Goal: Information Seeking & Learning: Learn about a topic

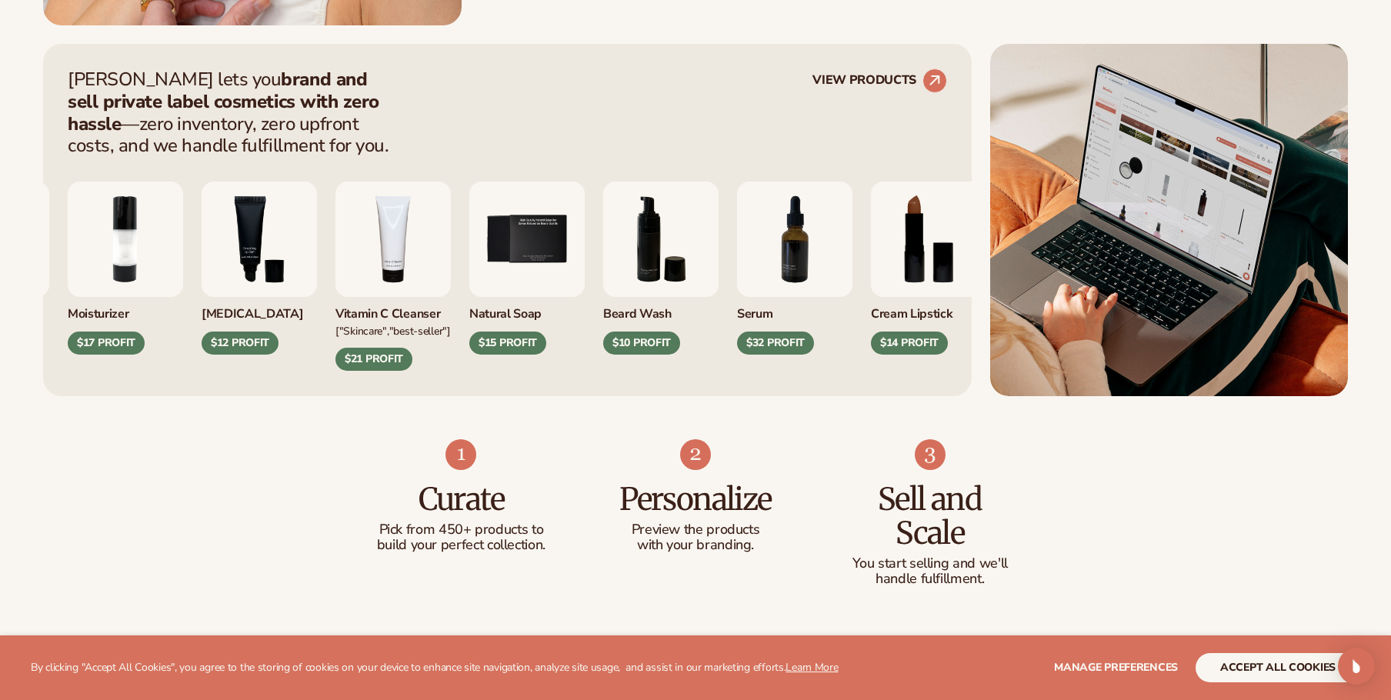
scroll to position [616, 0]
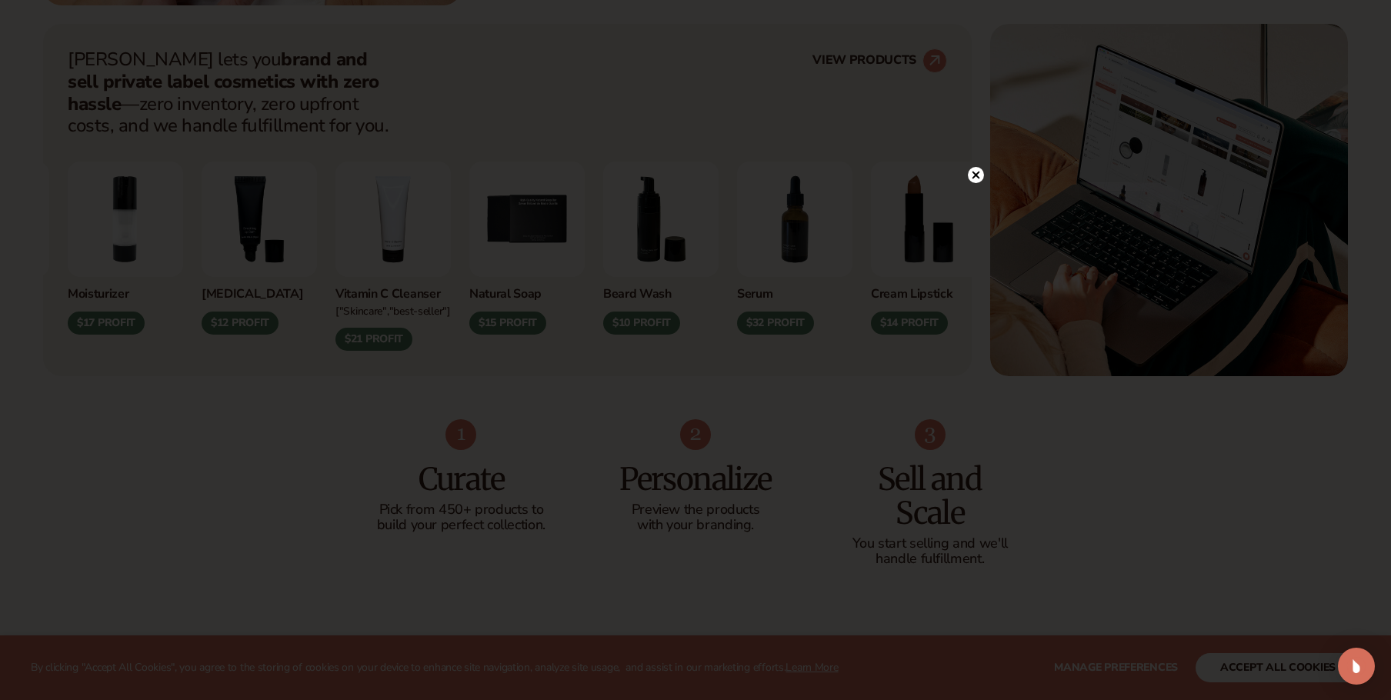
click at [977, 169] on circle at bounding box center [976, 175] width 16 height 16
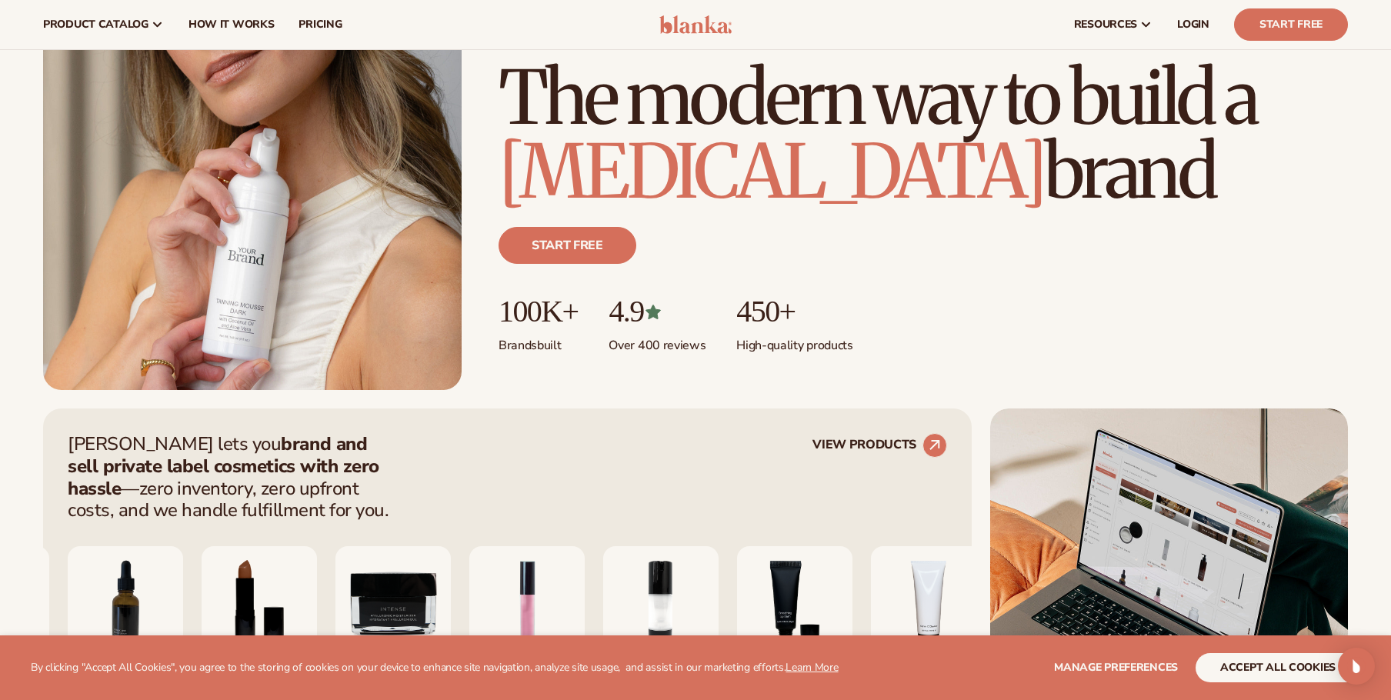
scroll to position [0, 0]
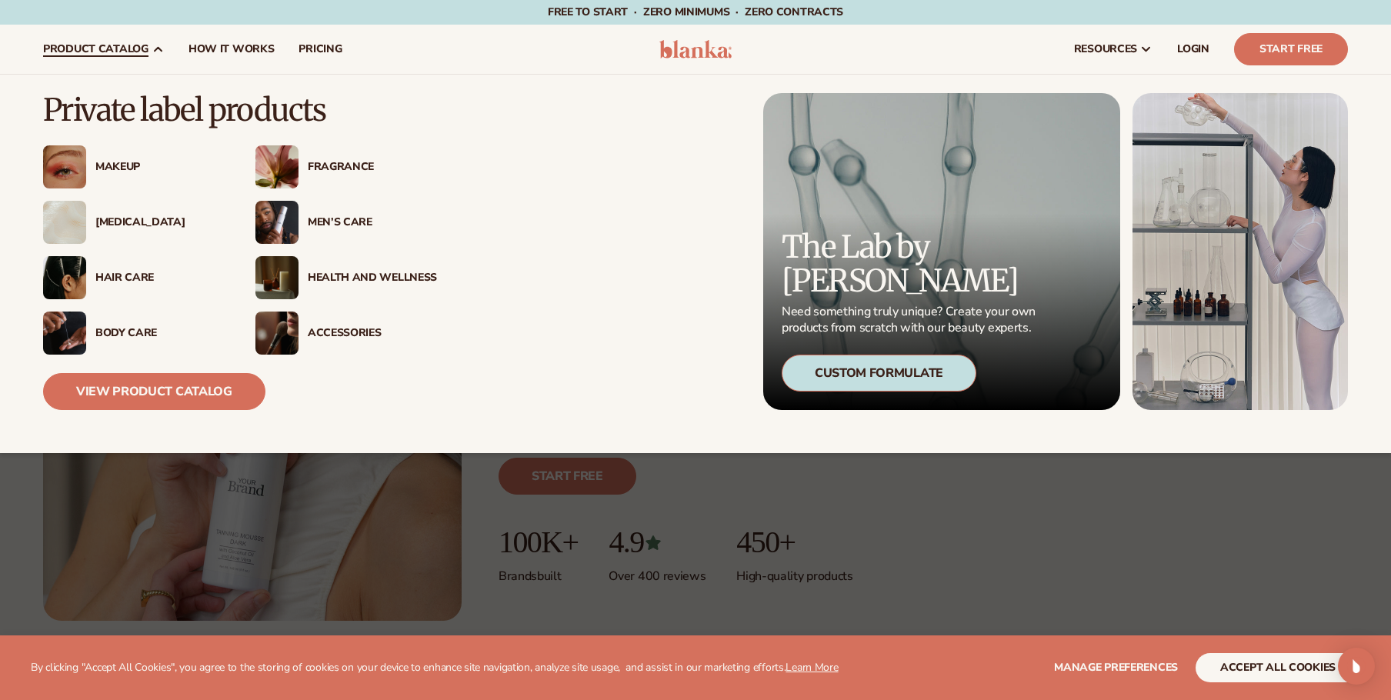
click at [121, 227] on div "[MEDICAL_DATA]" at bounding box center [159, 222] width 129 height 13
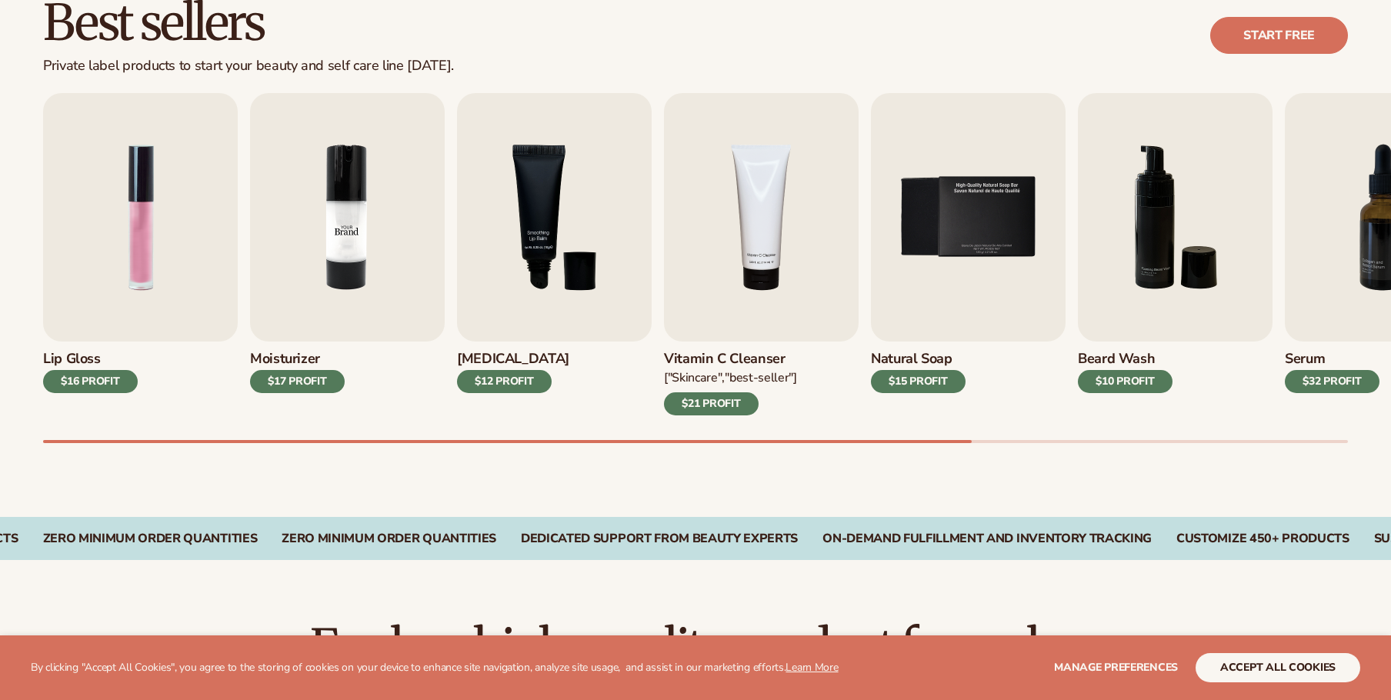
scroll to position [462, 0]
